Goal: Task Accomplishment & Management: Manage account settings

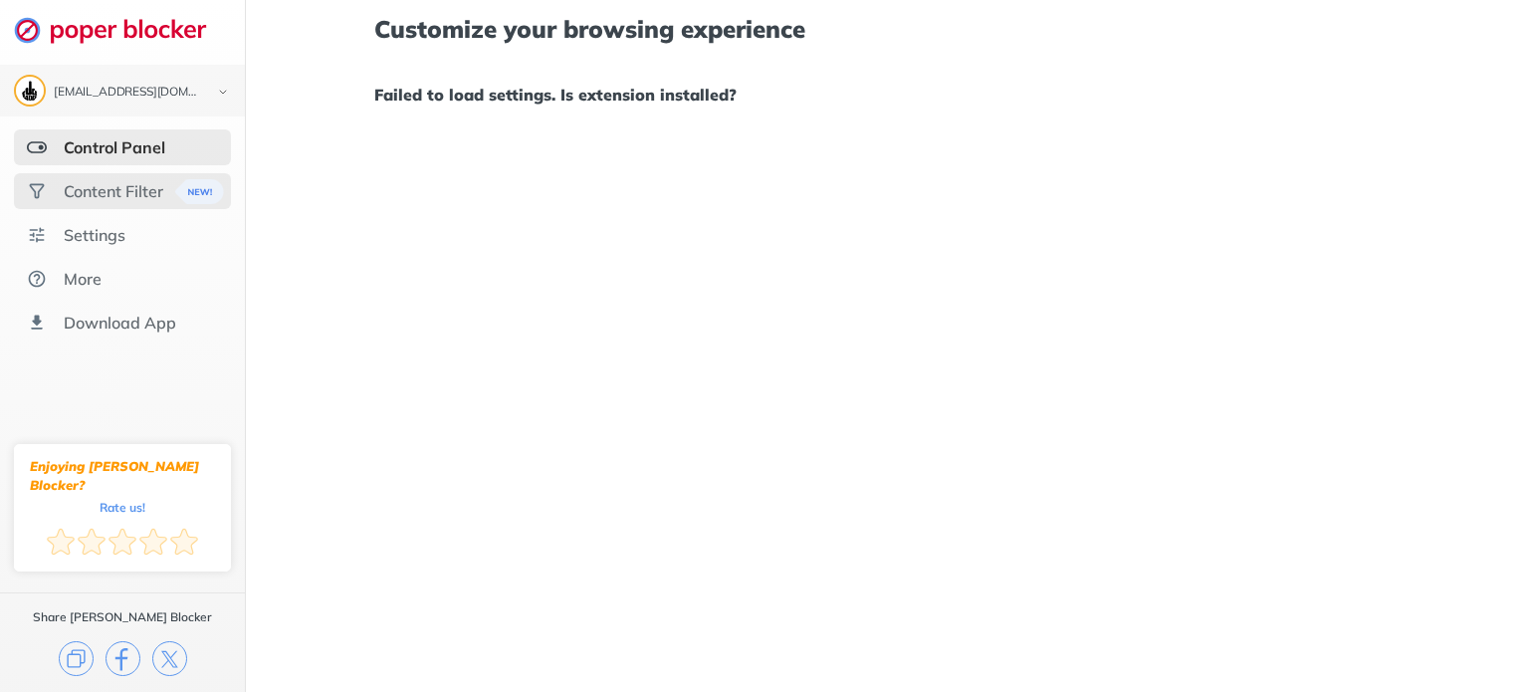
click at [128, 182] on div "Content Filter" at bounding box center [114, 191] width 100 height 20
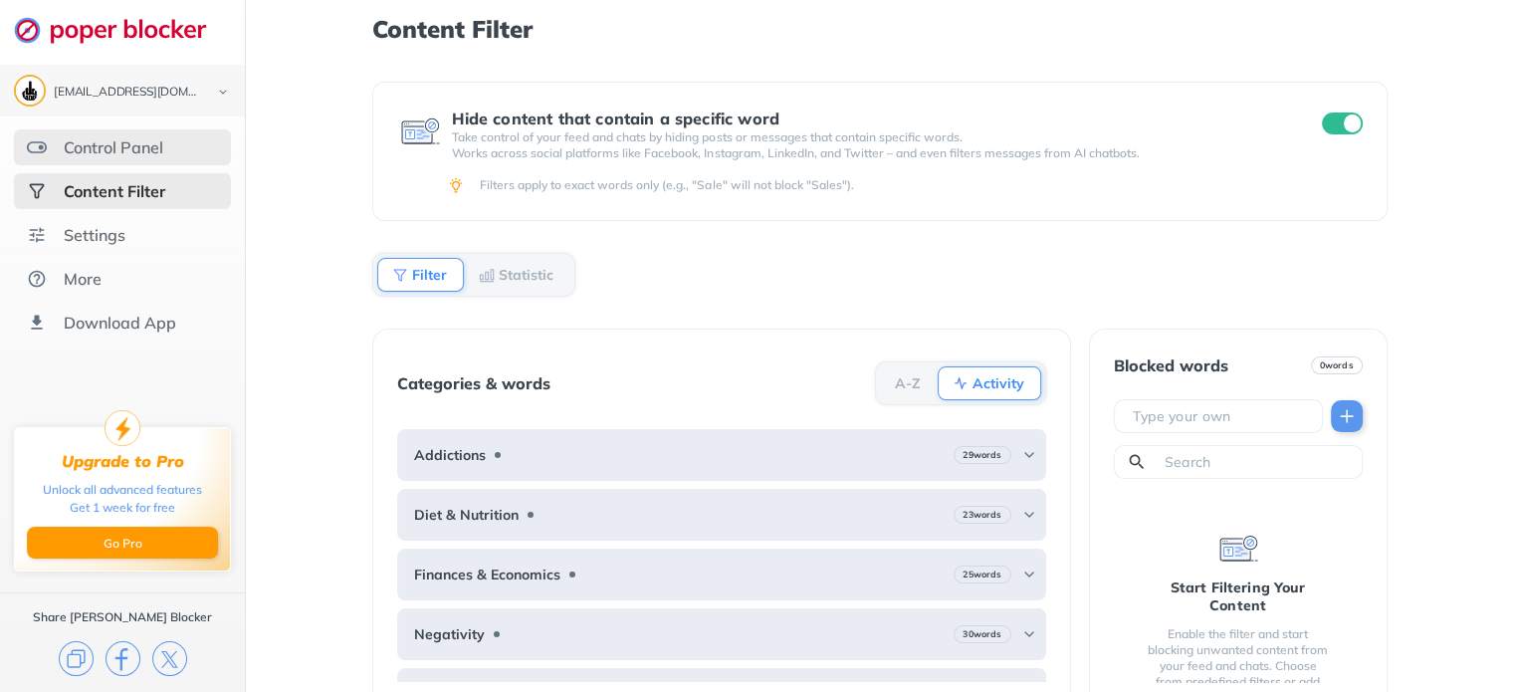
click at [144, 137] on div "Control Panel" at bounding box center [114, 147] width 100 height 20
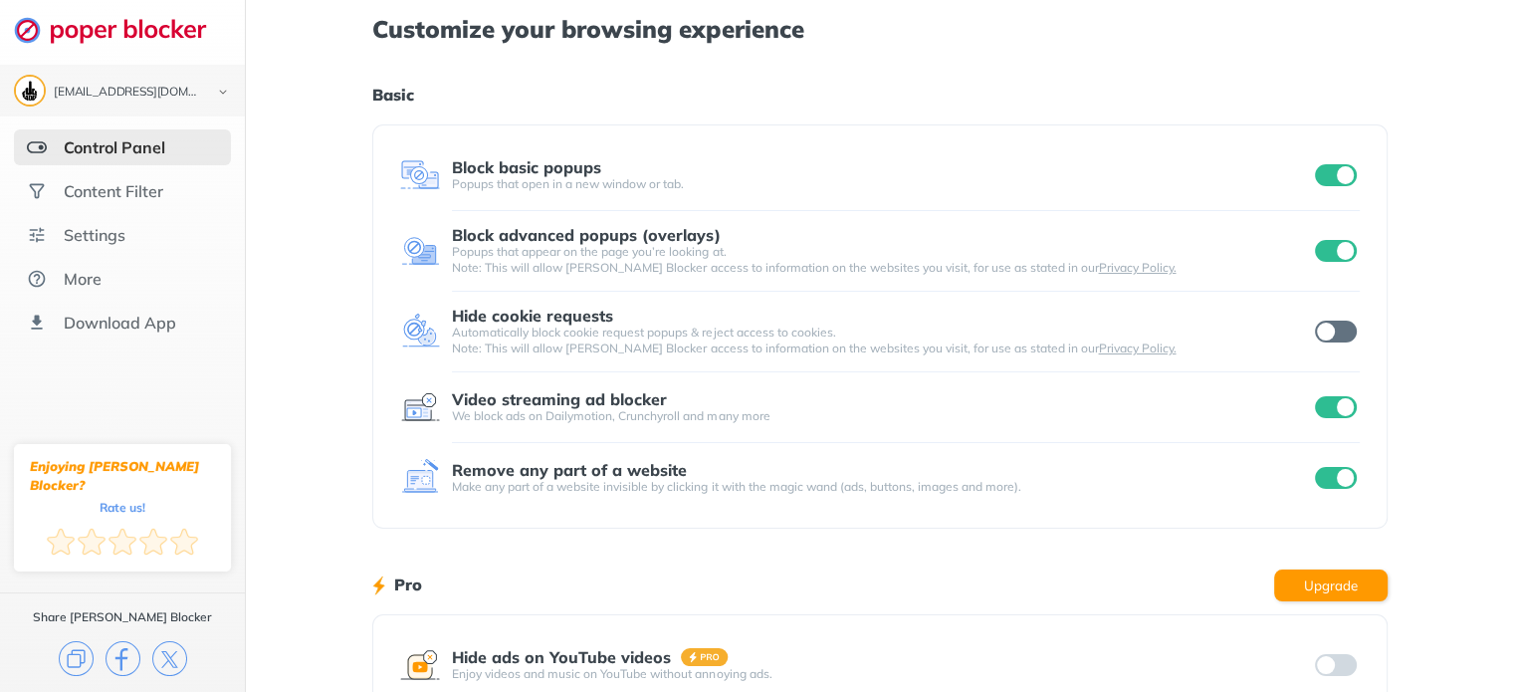
click at [1367, 172] on div "Block basic popups Popups that open in a new window or tab. Block advanced popu…" at bounding box center [879, 326] width 1015 height 404
click at [1328, 184] on input "checkbox" at bounding box center [1336, 175] width 42 height 22
click at [1344, 250] on div "[EMAIL_ADDRESS][DOMAIN_NAME] Logout Control Panel Content Filter Settings More …" at bounding box center [757, 515] width 1514 height 1030
click at [1328, 405] on input "checkbox" at bounding box center [1336, 407] width 42 height 22
click at [1343, 490] on div "[EMAIL_ADDRESS][DOMAIN_NAME] Logout Control Panel Content Filter Settings More …" at bounding box center [757, 515] width 1514 height 1030
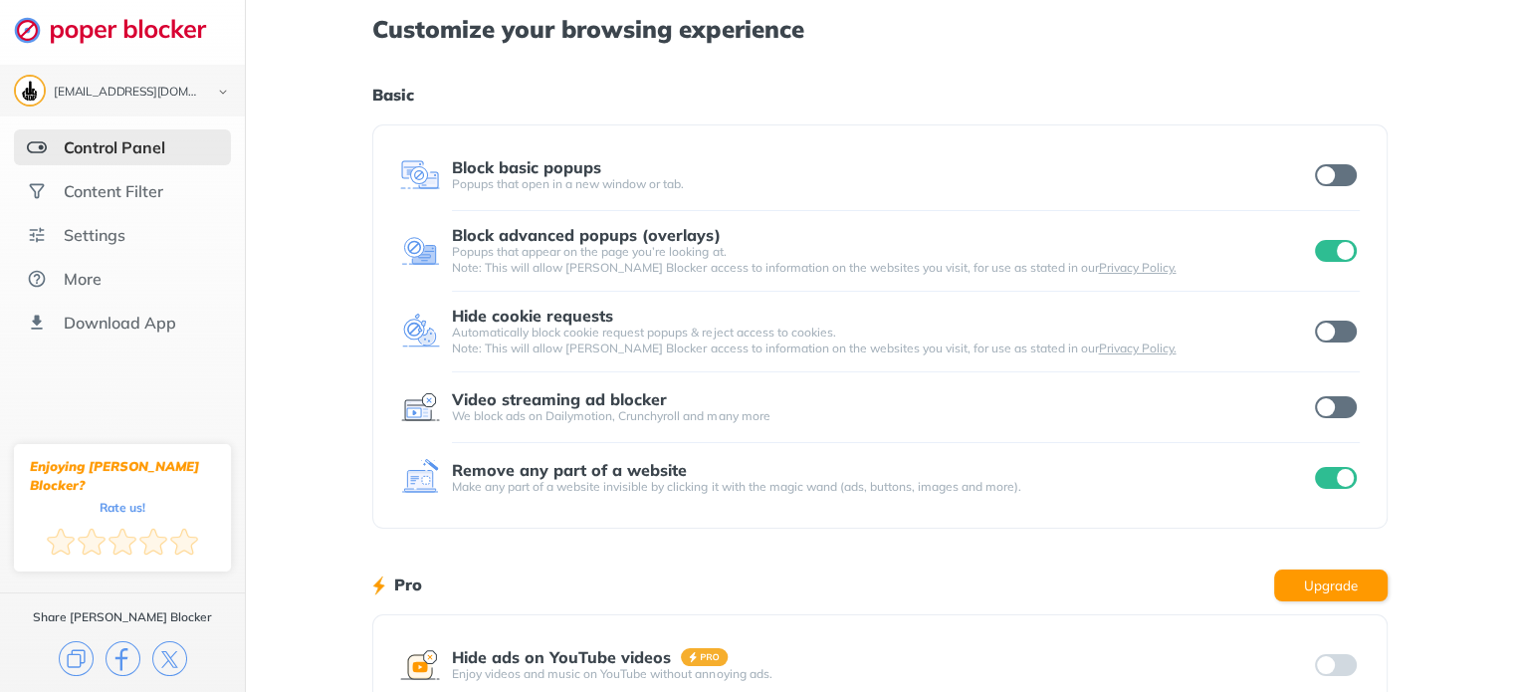
click at [1348, 473] on input "checkbox" at bounding box center [1336, 478] width 42 height 22
click at [1343, 255] on input "checkbox" at bounding box center [1336, 251] width 42 height 22
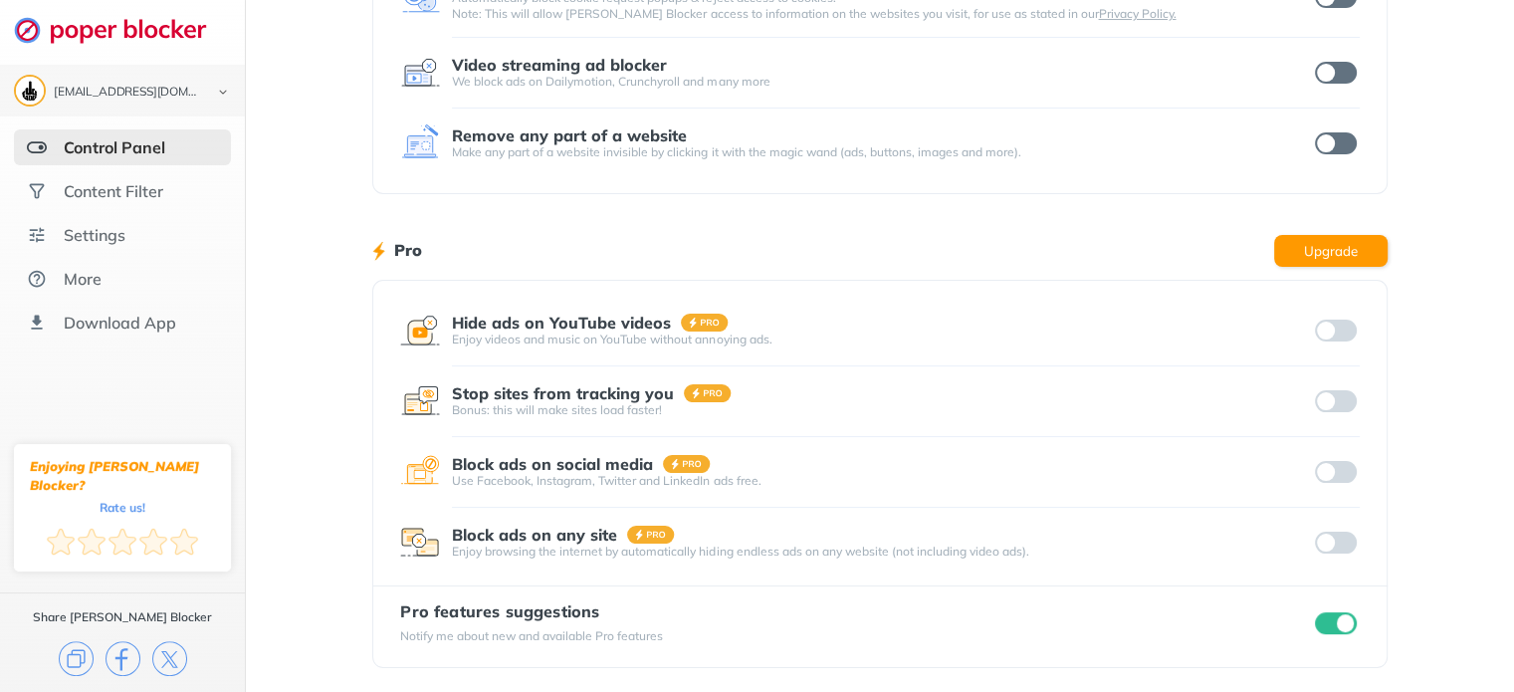
scroll to position [337, 0]
